Goal: Task Accomplishment & Management: Complete application form

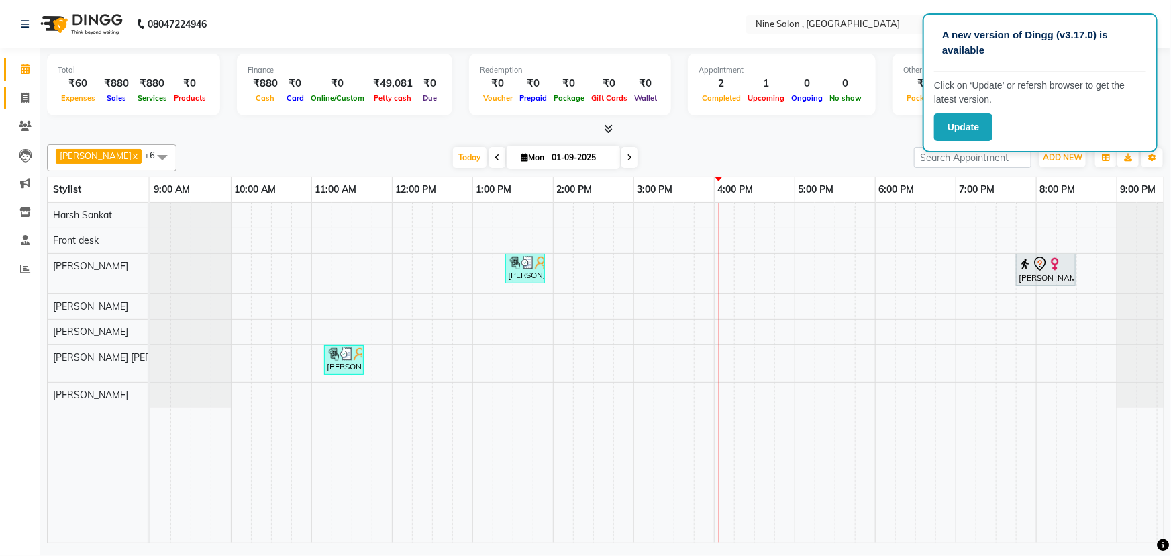
click at [25, 87] on link "Invoice" at bounding box center [20, 98] width 32 height 22
select select "service"
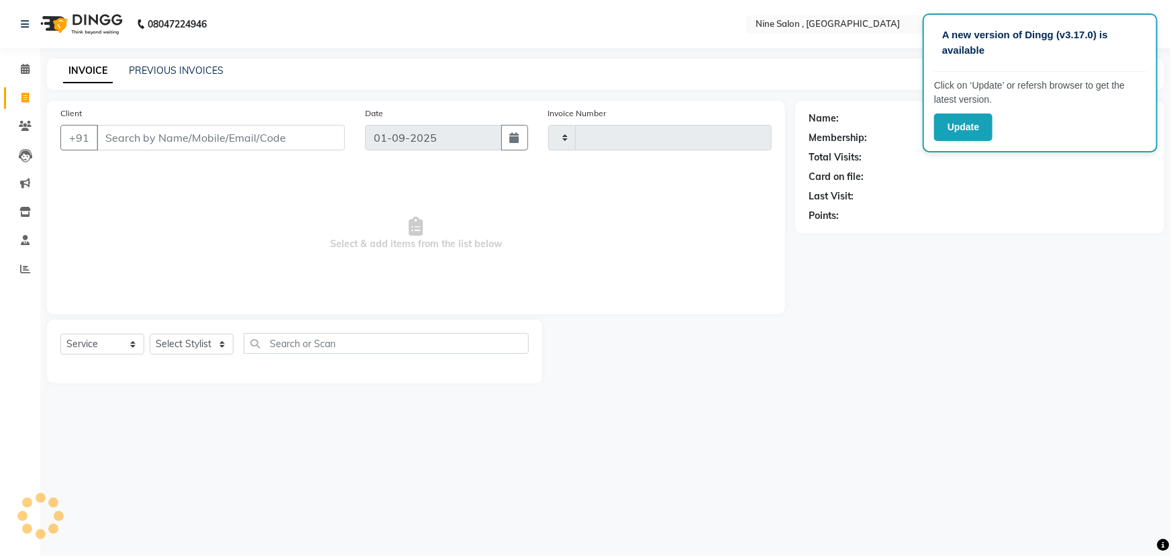
type input "1007"
select select "7341"
click at [150, 141] on input "Client" at bounding box center [221, 138] width 248 height 26
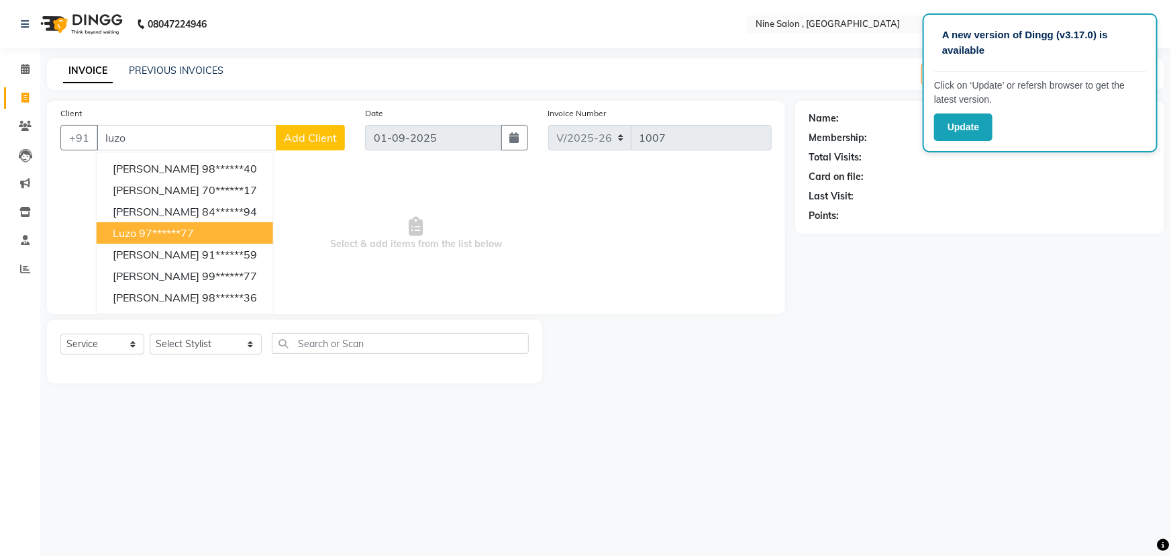
click at [168, 235] on ngb-highlight "97******77" at bounding box center [166, 232] width 55 height 13
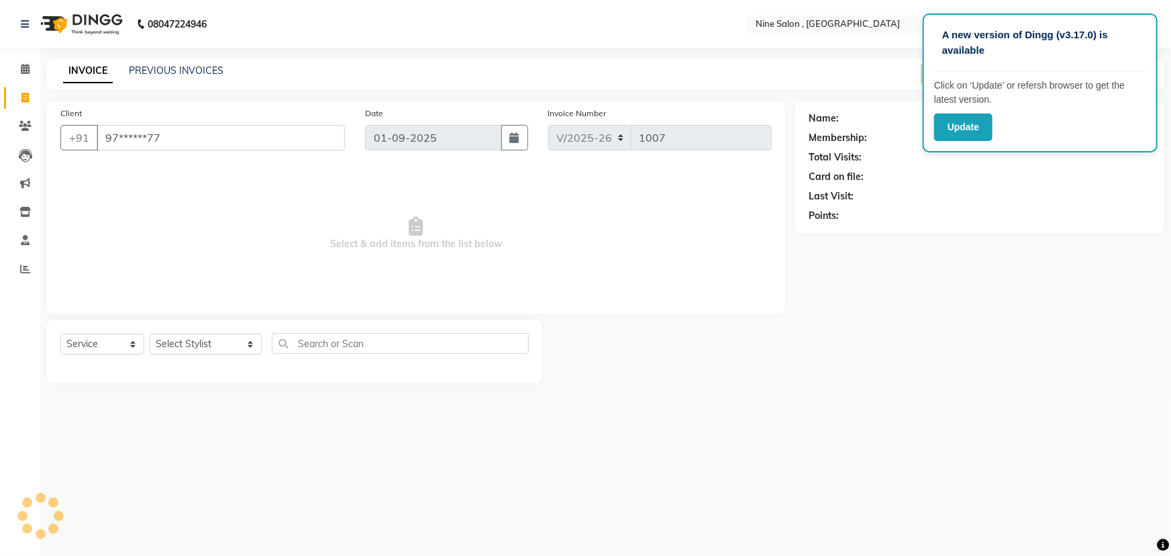
type input "97******77"
click at [229, 347] on select "Select Stylist [PERSON_NAME] Front desk Harsh Sankat [PERSON_NAME] [PERSON_NAME…" at bounding box center [206, 344] width 112 height 21
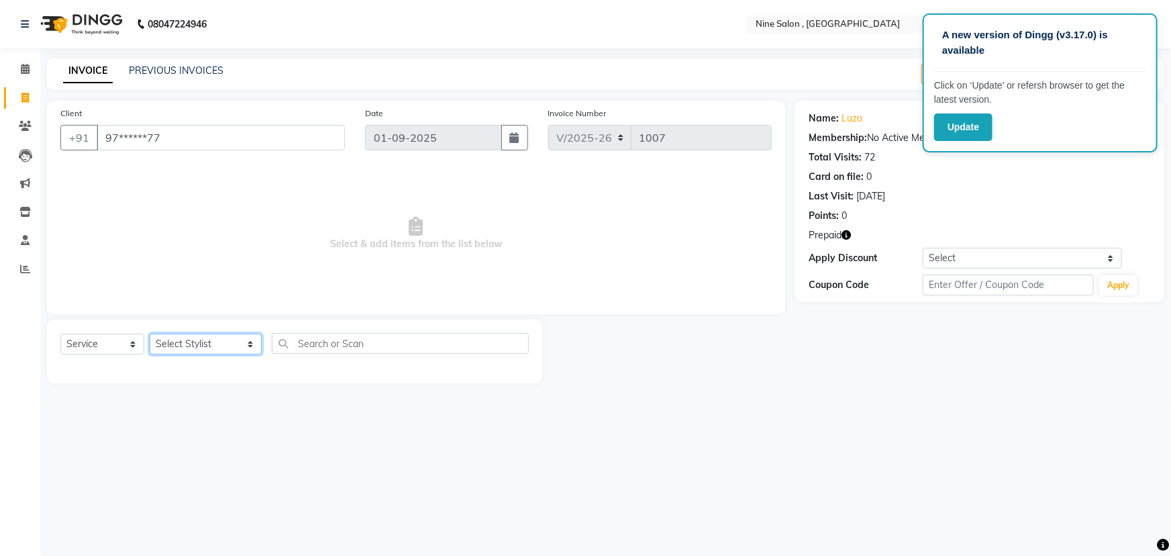
select select "64471"
click at [150, 334] on select "Select Stylist [PERSON_NAME] Front desk Harsh Sankat [PERSON_NAME] [PERSON_NAME…" at bounding box center [206, 344] width 112 height 21
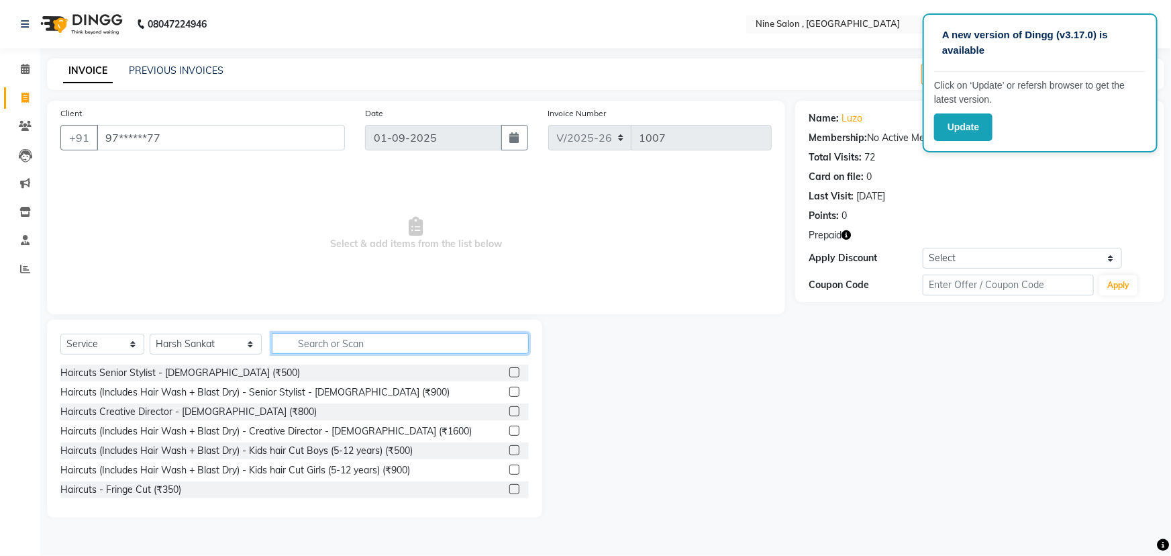
click at [364, 341] on input "text" at bounding box center [400, 343] width 257 height 21
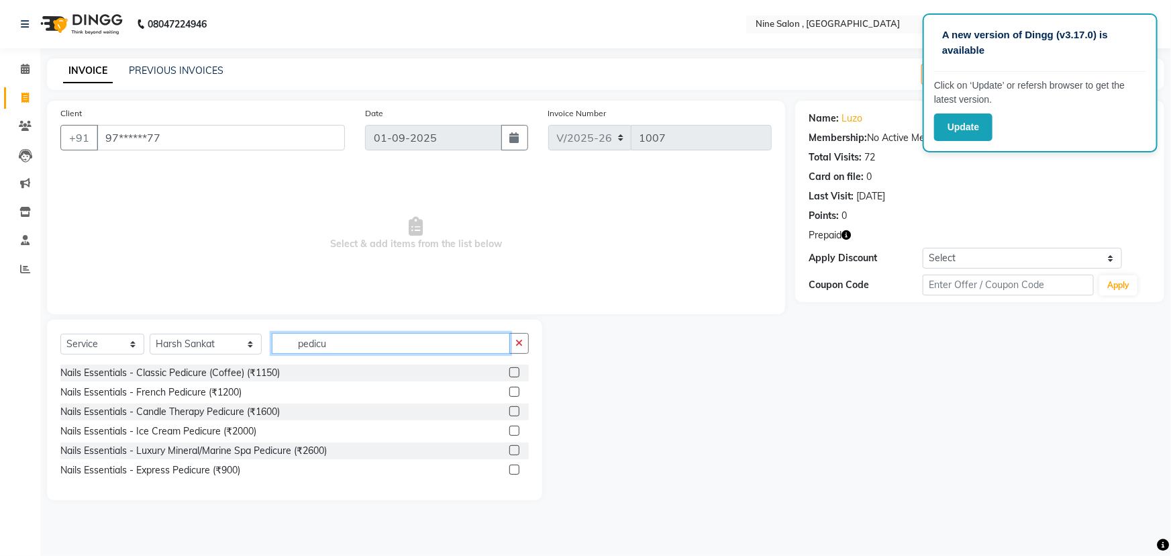
type input "pedicu"
click at [513, 450] on label at bounding box center [514, 450] width 10 height 10
click at [513, 450] on input "checkbox" at bounding box center [513, 450] width 9 height 9
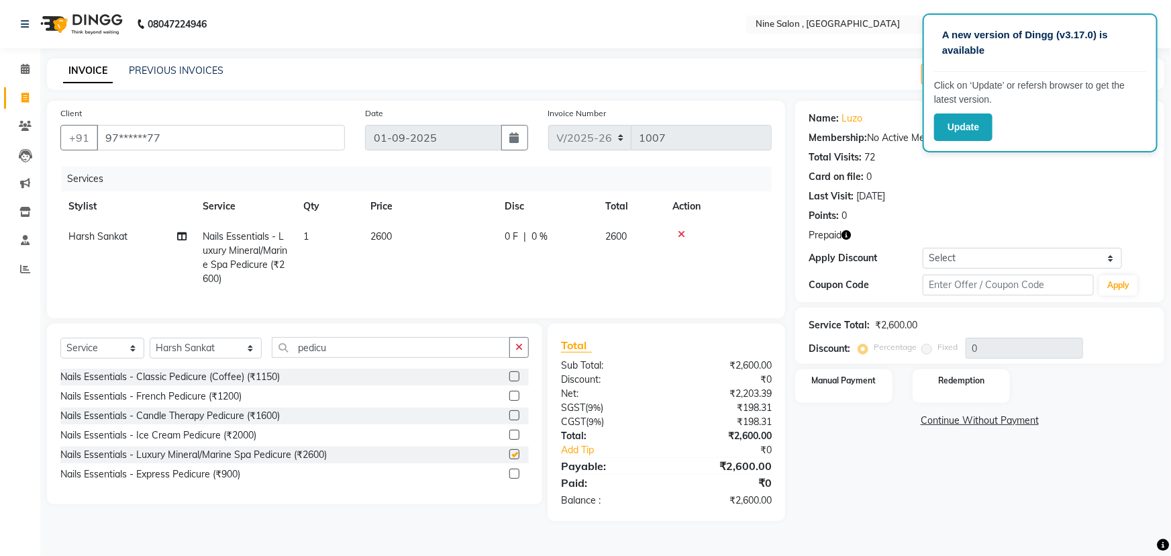
checkbox input "false"
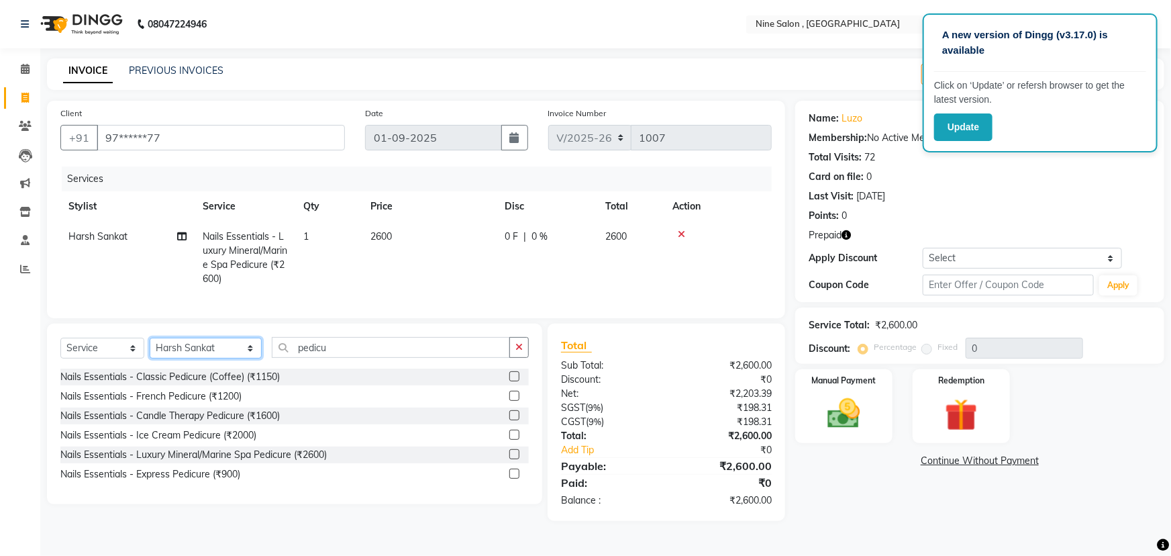
click at [227, 358] on select "Select Stylist [PERSON_NAME] Front desk Harsh Sankat [PERSON_NAME] [PERSON_NAME…" at bounding box center [206, 348] width 112 height 21
select select "83991"
click at [150, 347] on select "Select Stylist [PERSON_NAME] Front desk Harsh Sankat [PERSON_NAME] [PERSON_NAME…" at bounding box center [206, 348] width 112 height 21
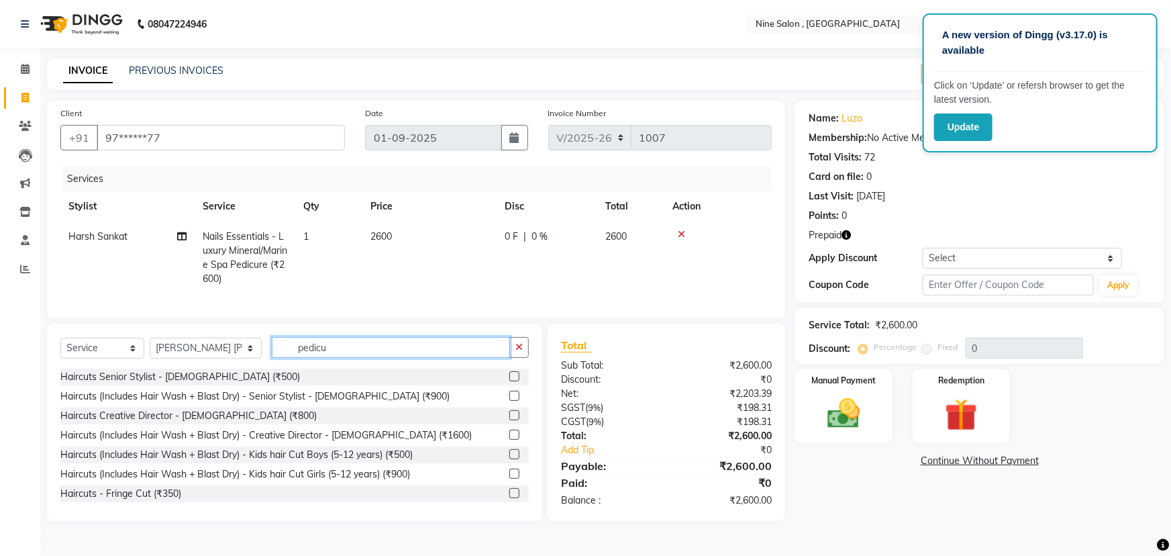
click at [444, 358] on input "pedicu" at bounding box center [391, 347] width 238 height 21
type input "p"
click at [348, 351] on input "hair" at bounding box center [391, 347] width 238 height 21
type input "h"
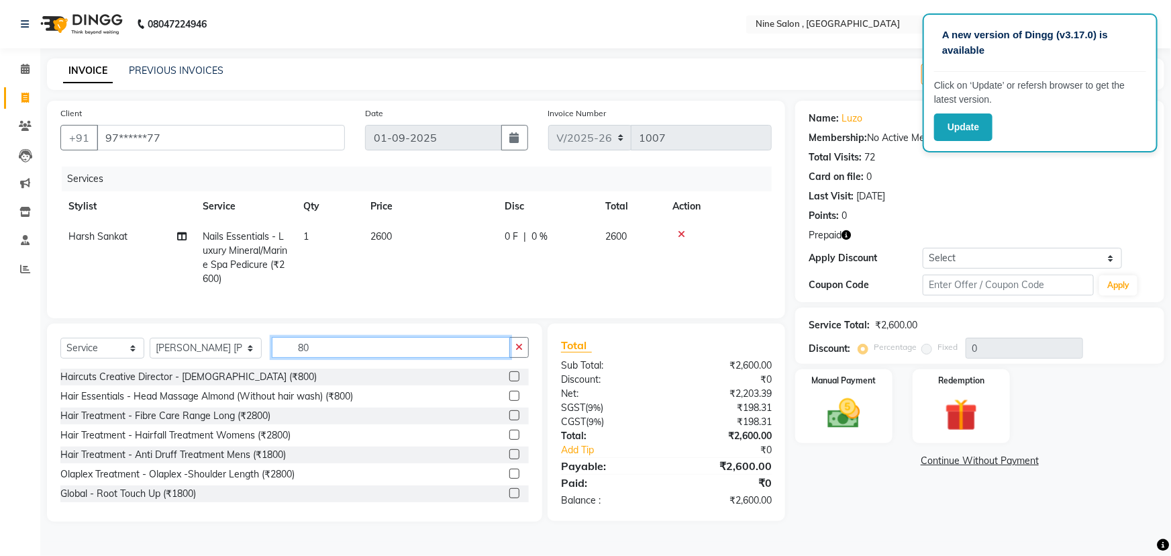
type input "8"
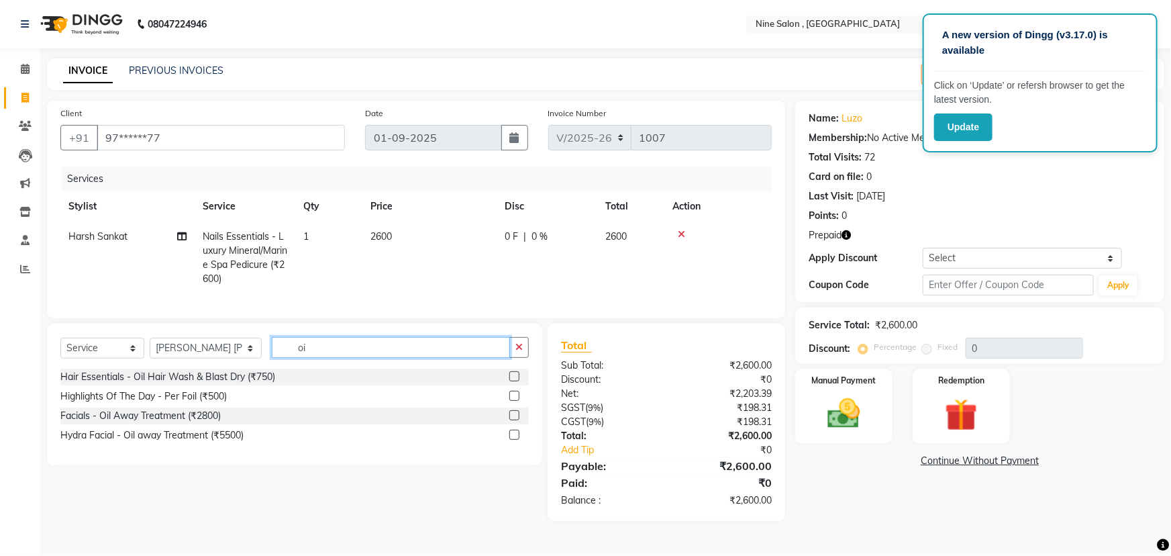
type input "o"
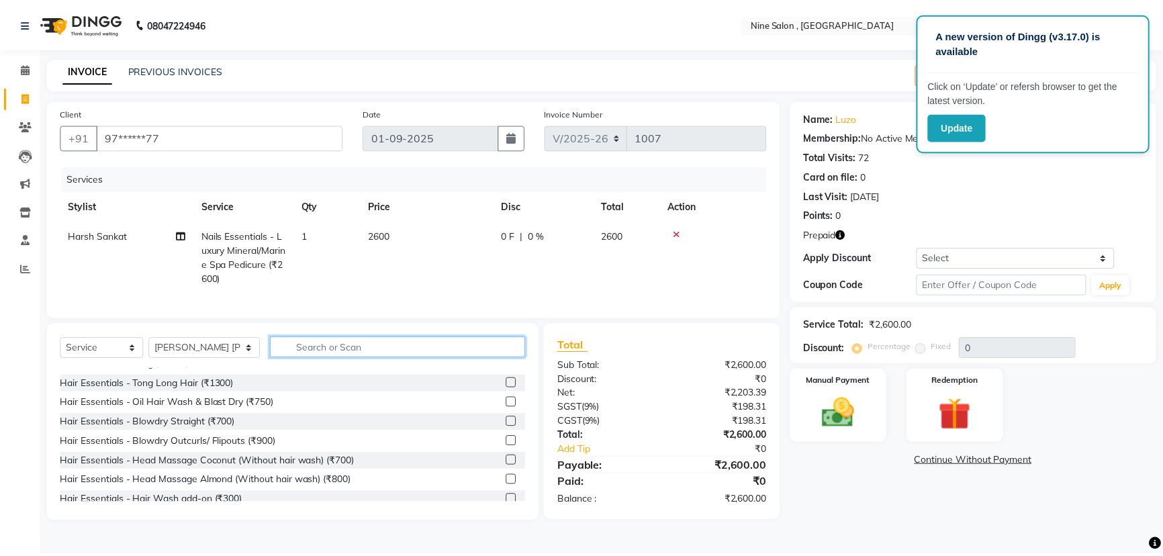
scroll to position [366, 0]
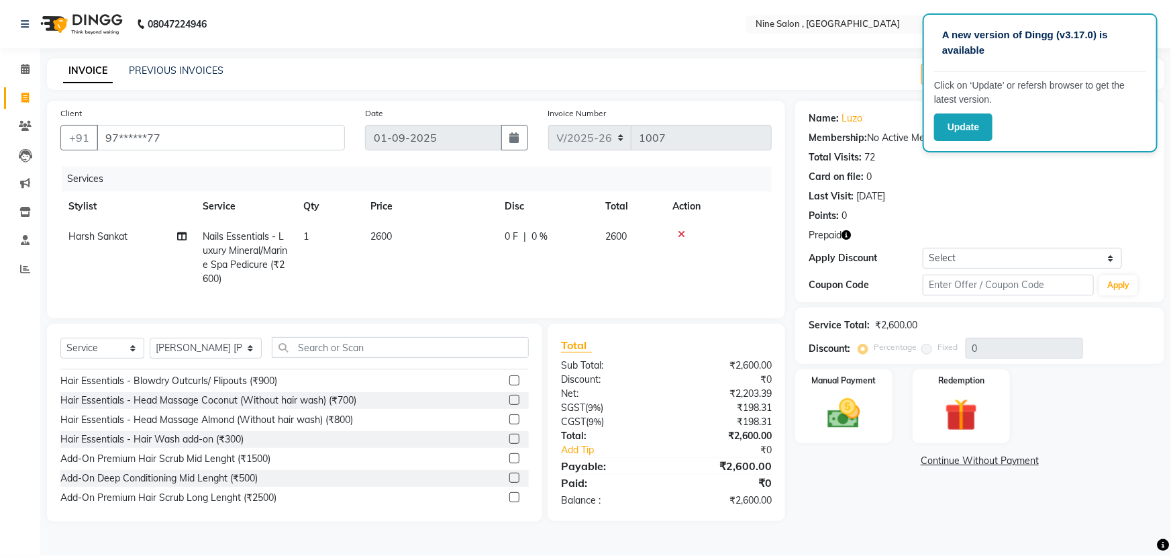
click at [509, 424] on label at bounding box center [514, 419] width 10 height 10
click at [509, 424] on input "checkbox" at bounding box center [513, 419] width 9 height 9
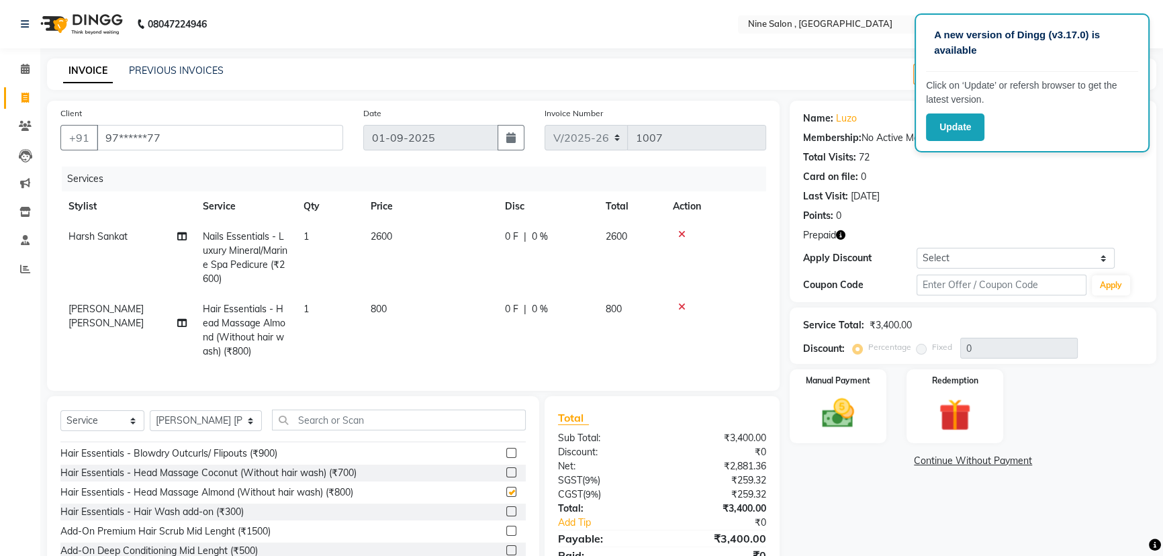
checkbox input "false"
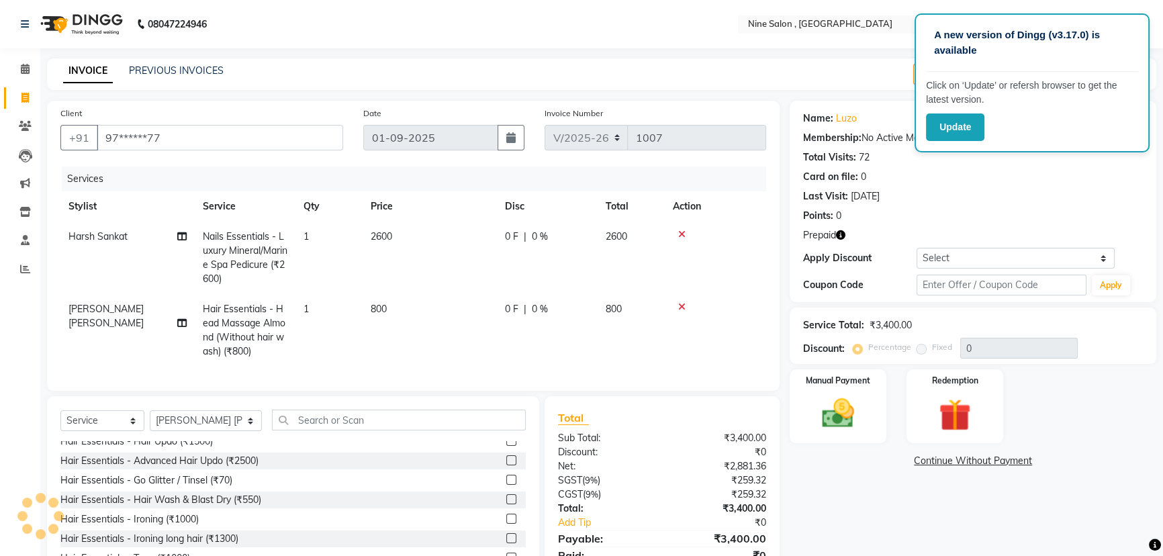
scroll to position [183, 0]
click at [359, 430] on input "text" at bounding box center [399, 419] width 254 height 21
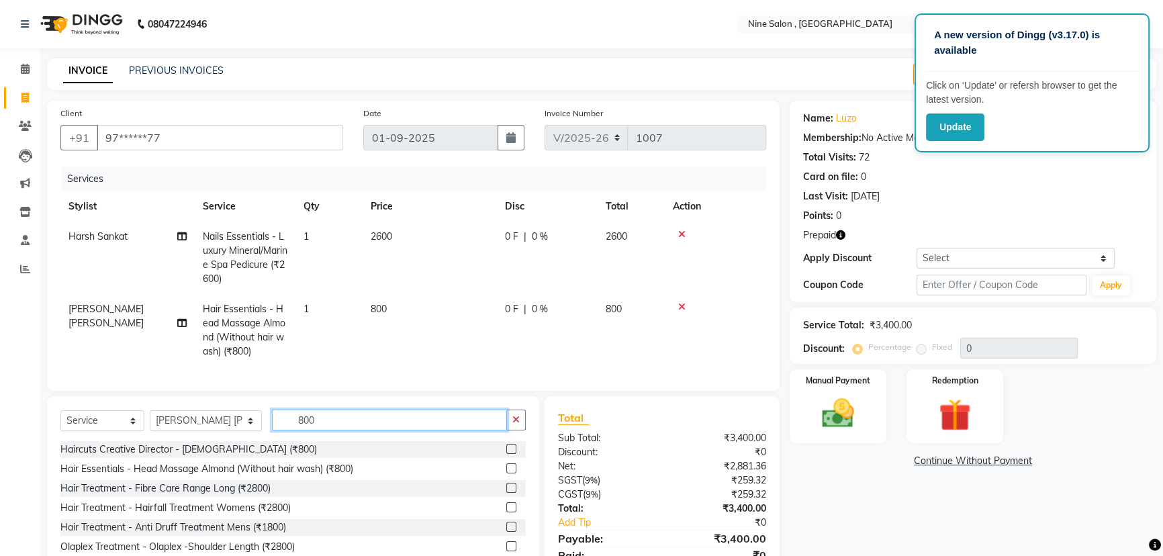
scroll to position [0, 0]
click at [359, 428] on input "800" at bounding box center [389, 419] width 235 height 21
type input "8"
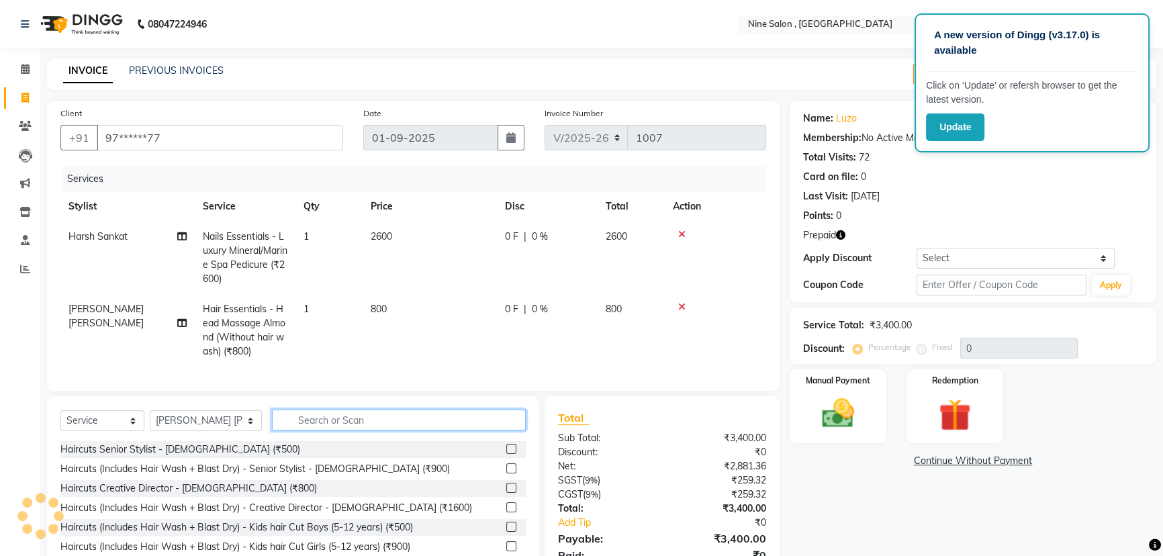
scroll to position [67, 0]
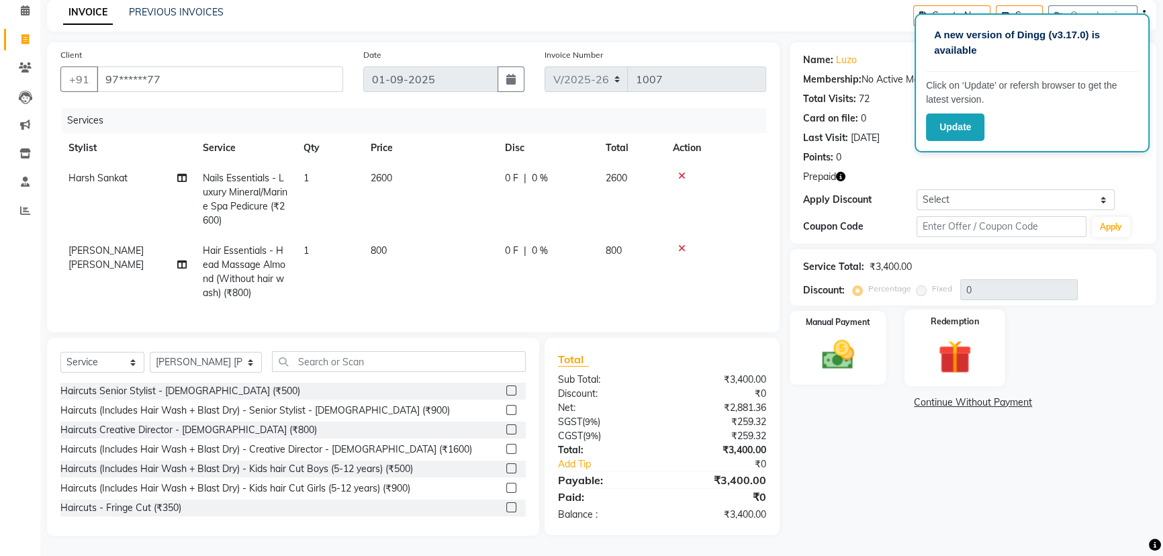
click at [952, 337] on img at bounding box center [955, 357] width 54 height 42
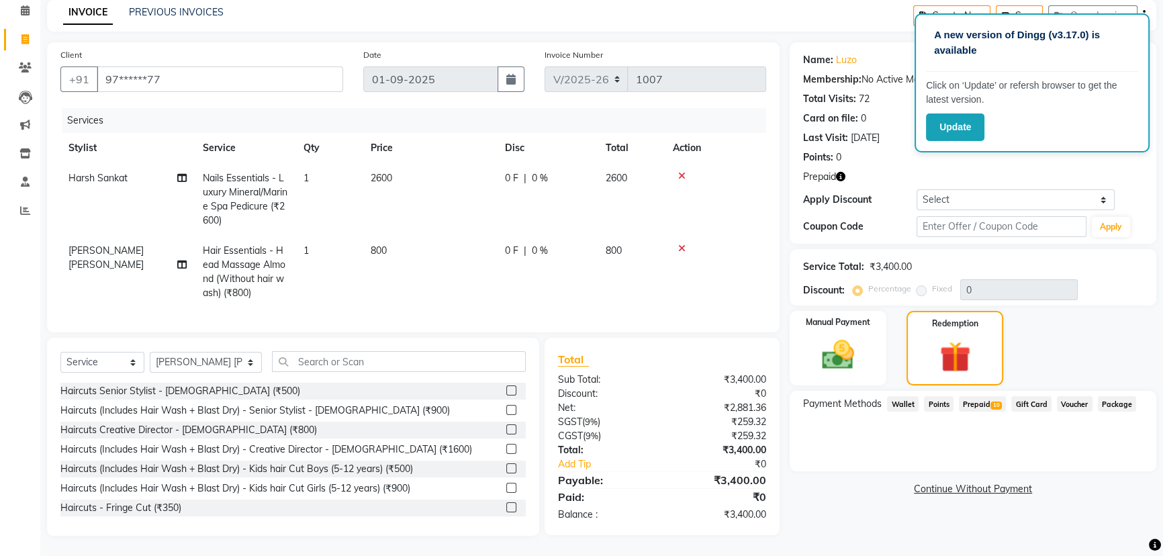
click at [973, 396] on span "Prepaid 10" at bounding box center [982, 403] width 47 height 15
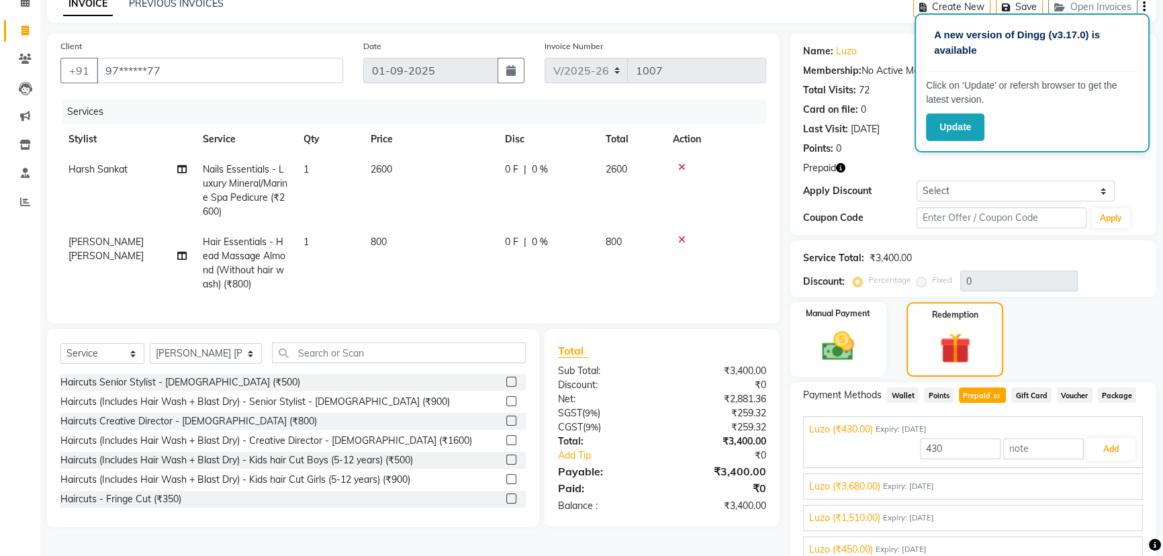
scroll to position [0, 0]
click at [924, 485] on span "Expiry: [DATE]" at bounding box center [908, 486] width 51 height 11
click at [1090, 422] on button "Add" at bounding box center [1110, 420] width 49 height 23
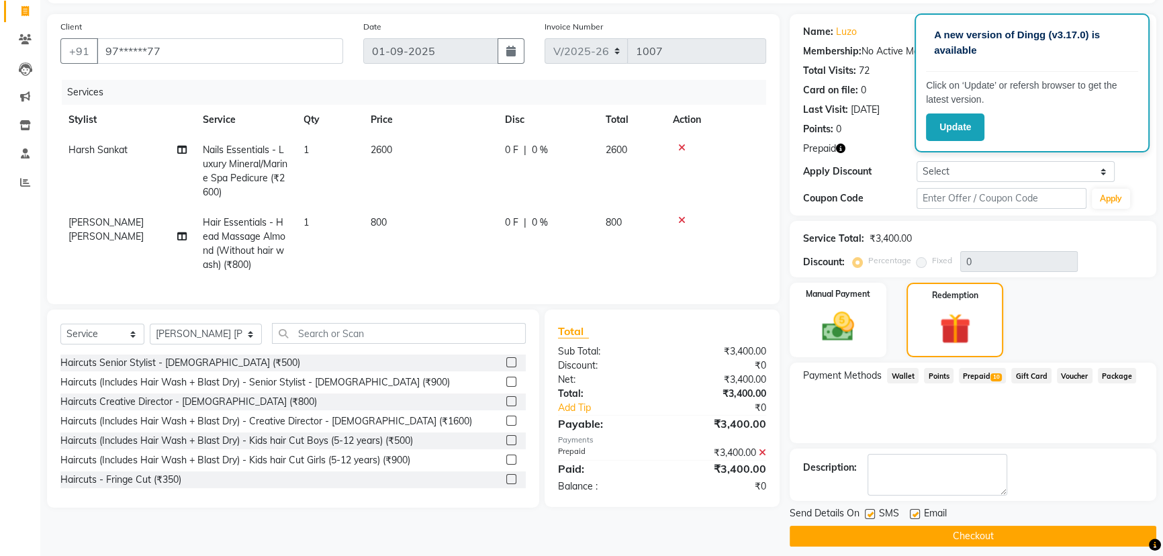
scroll to position [97, 0]
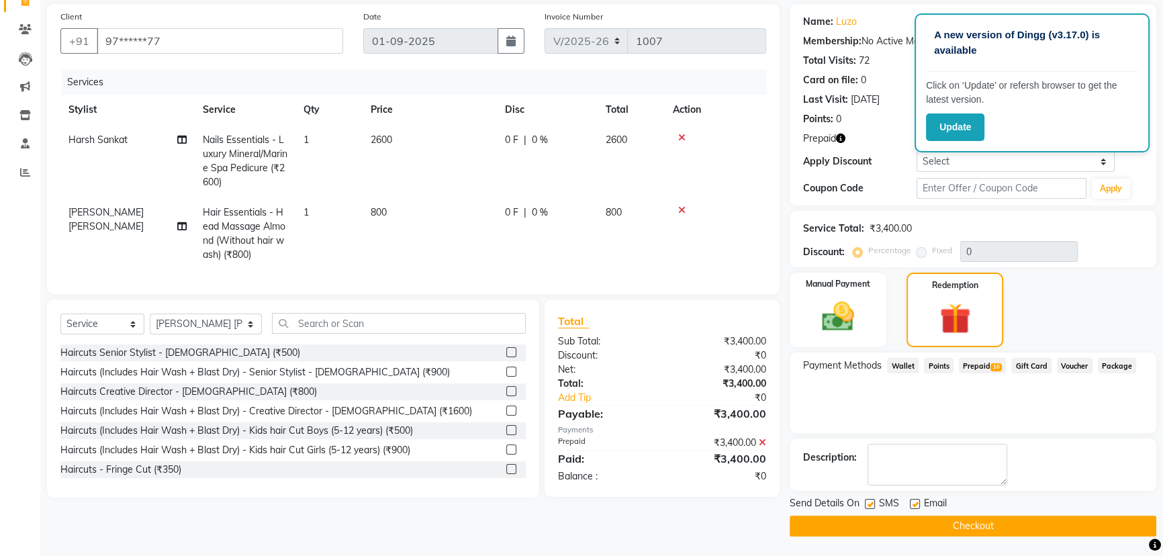
click at [934, 527] on button "Checkout" at bounding box center [972, 526] width 366 height 21
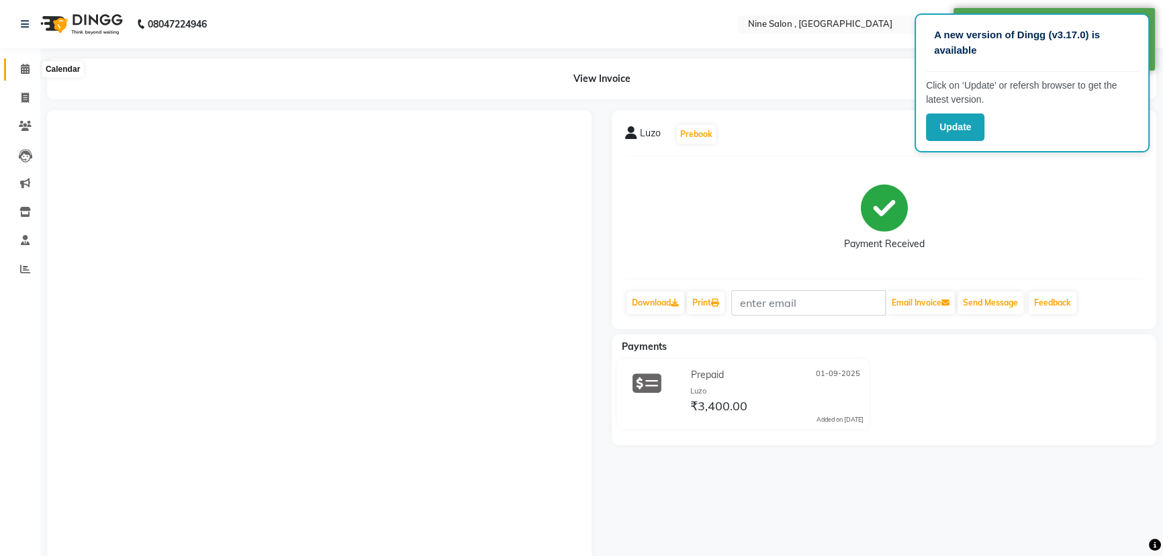
click at [29, 62] on span at bounding box center [24, 69] width 23 height 15
